Goal: Transaction & Acquisition: Purchase product/service

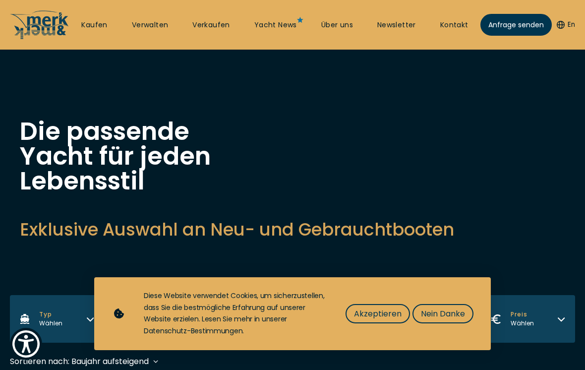
click at [385, 322] on button "Akzeptieren" at bounding box center [378, 313] width 64 height 19
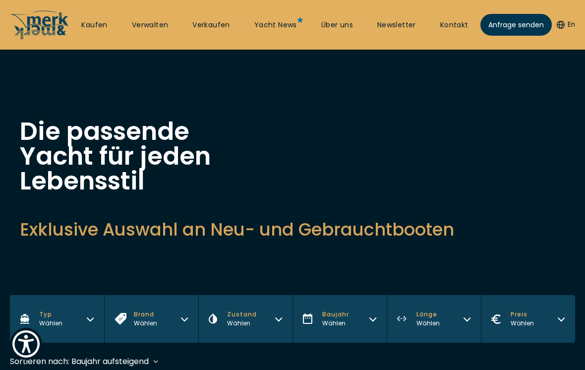
click at [92, 21] on link "Kaufen" at bounding box center [94, 25] width 26 height 10
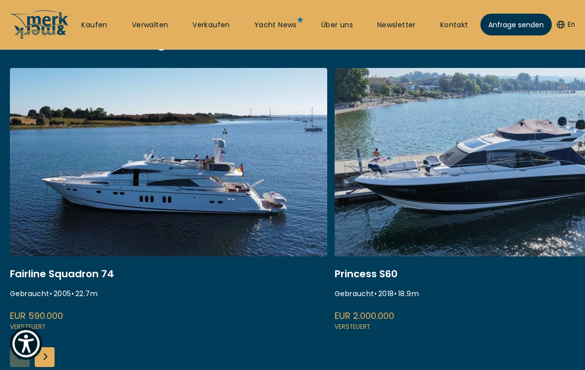
scroll to position [389, 0]
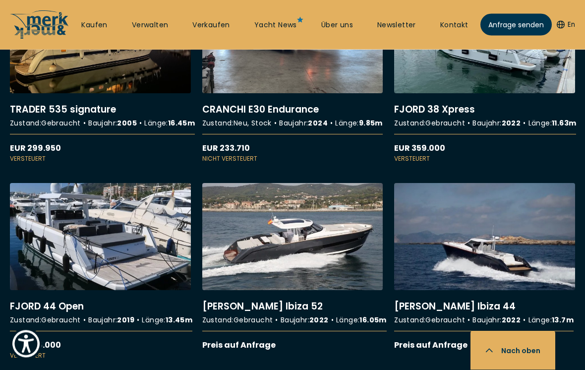
scroll to position [2453, 0]
click at [530, 163] on link "More details about FJORD 38 Xpress" at bounding box center [484, 75] width 181 height 178
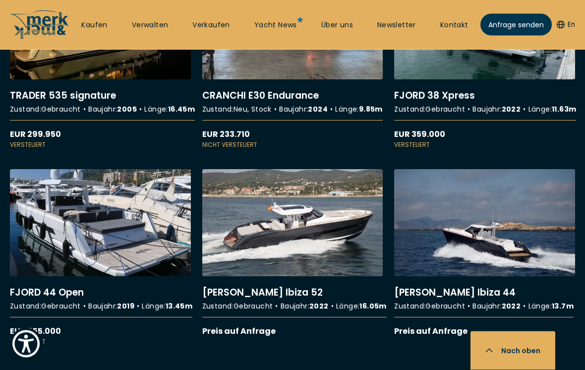
scroll to position [2471, 0]
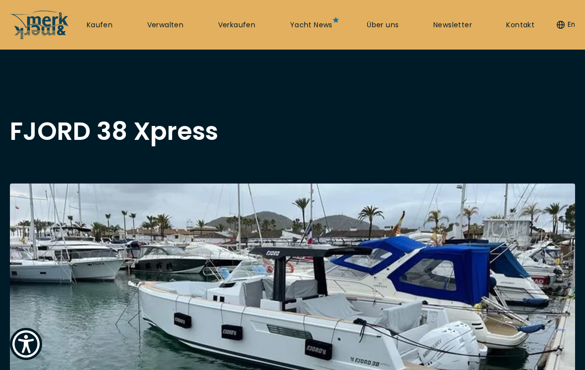
scroll to position [2487, 0]
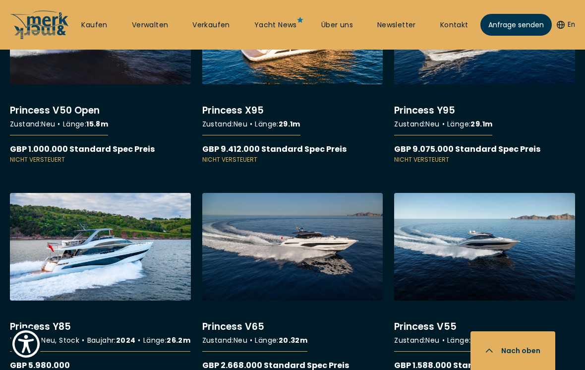
scroll to position [8076, 0]
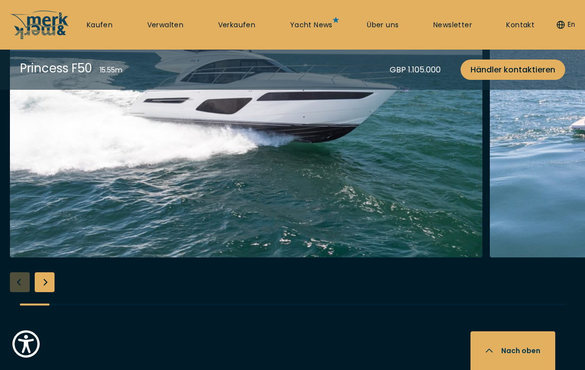
scroll to position [1166, 0]
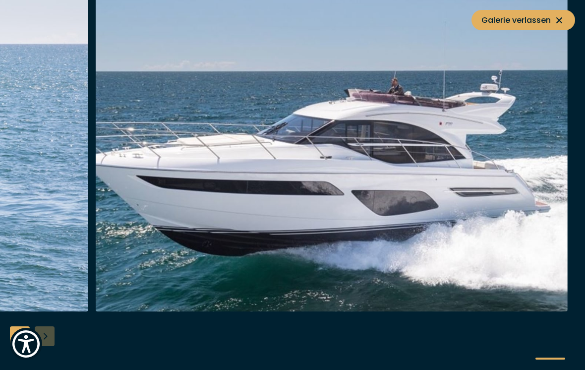
click at [560, 21] on icon at bounding box center [560, 20] width 12 height 12
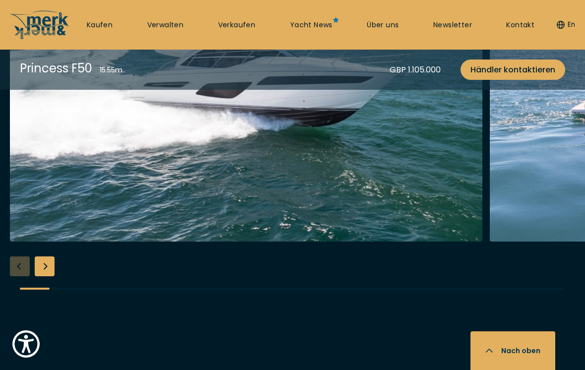
scroll to position [1182, 0]
